Goal: Task Accomplishment & Management: Manage account settings

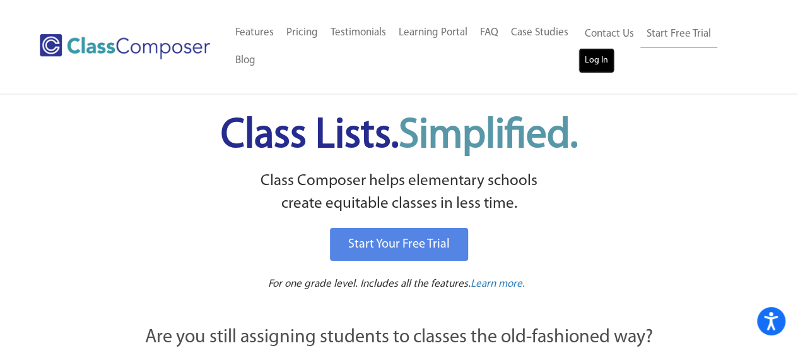
click at [602, 59] on link "Log In" at bounding box center [597, 60] width 36 height 25
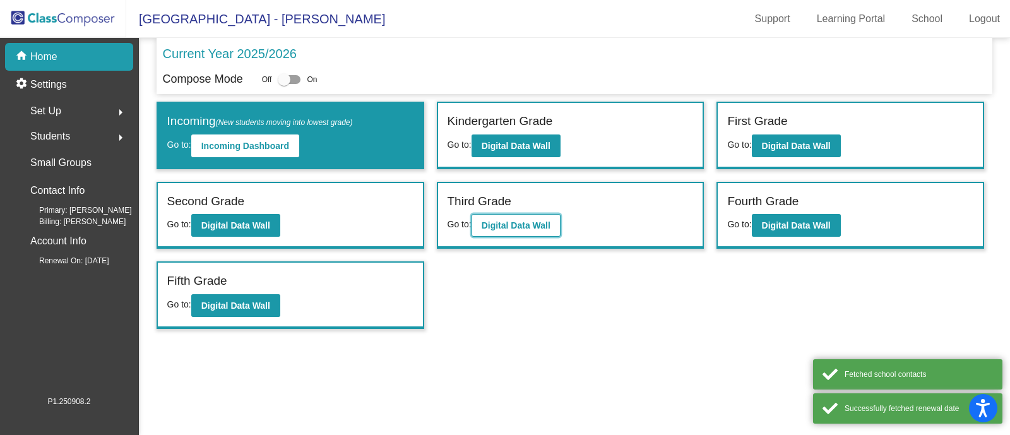
click at [527, 221] on b "Digital Data Wall" at bounding box center [516, 225] width 69 height 10
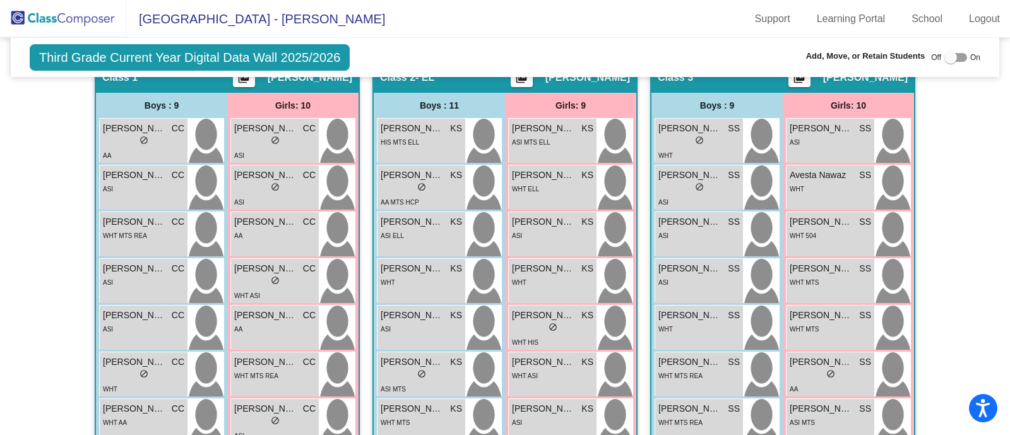
scroll to position [382, 0]
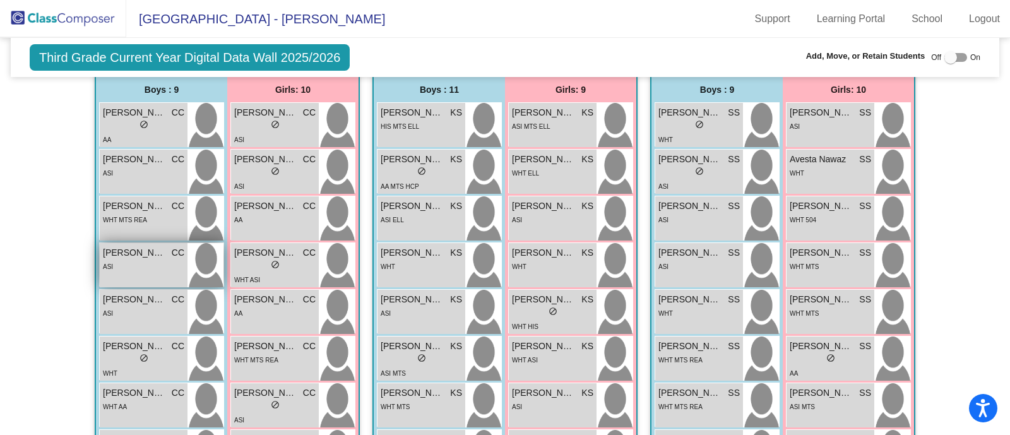
click at [137, 252] on span "[PERSON_NAME]" at bounding box center [134, 252] width 63 height 13
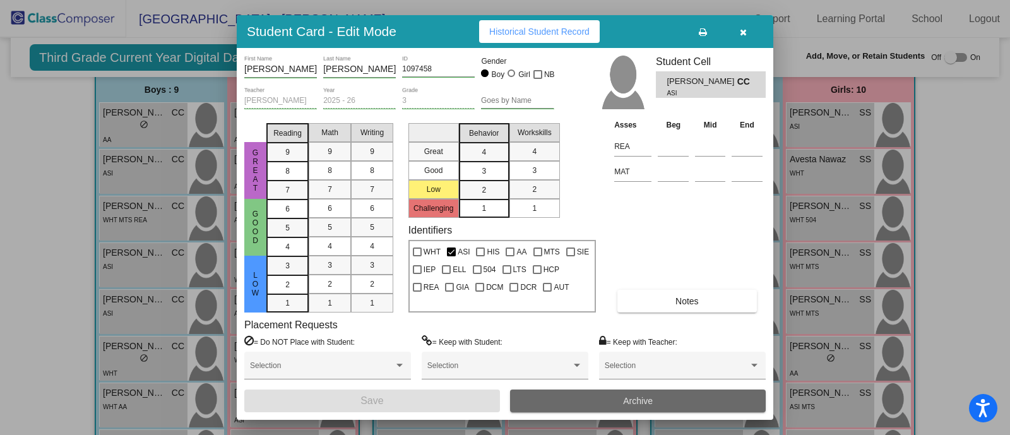
click at [625, 403] on span "Archive" at bounding box center [638, 401] width 30 height 10
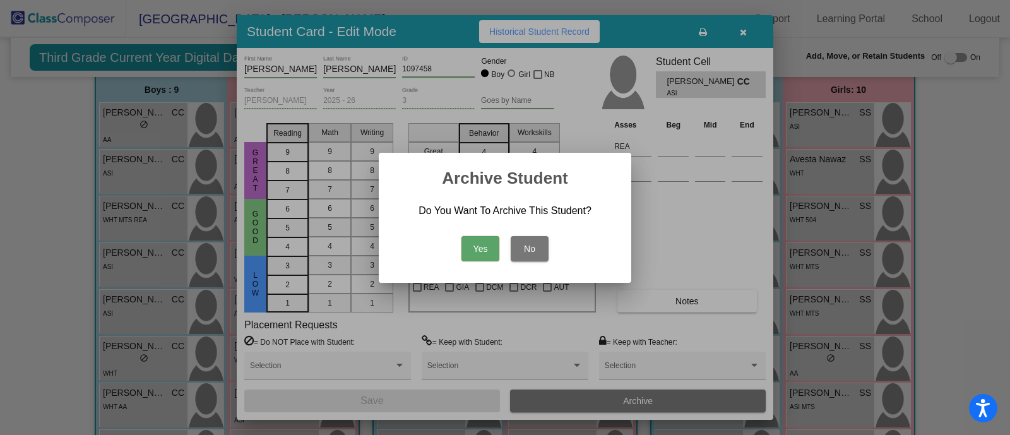
click at [471, 248] on button "Yes" at bounding box center [480, 248] width 38 height 25
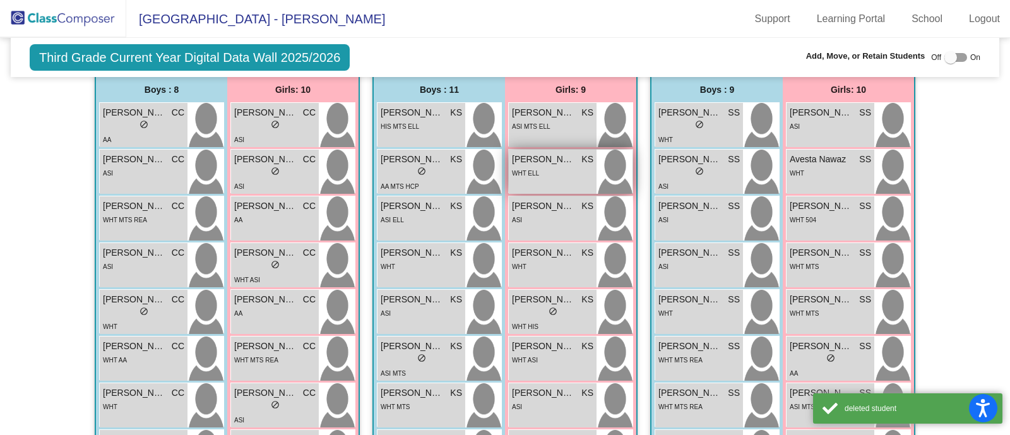
scroll to position [0, 0]
